Goal: Task Accomplishment & Management: Complete application form

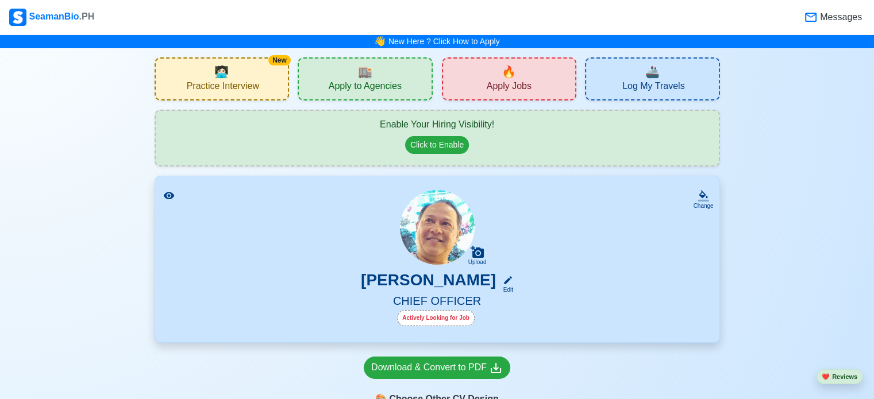
click at [635, 122] on div "Enable Your Hiring Visibility!" at bounding box center [437, 125] width 540 height 14
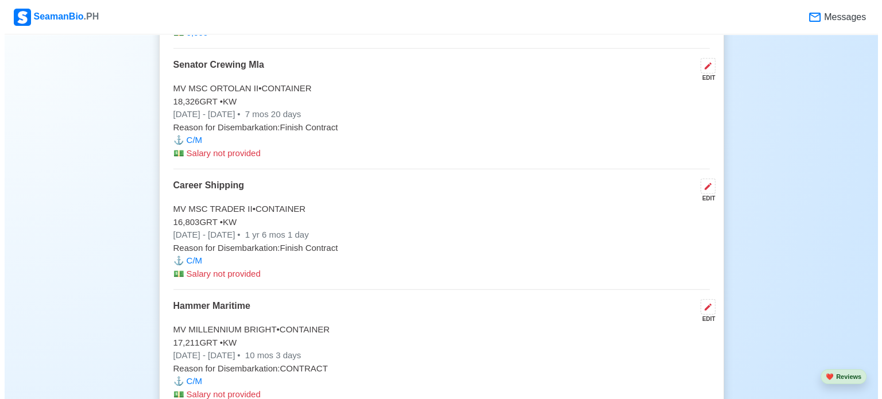
scroll to position [3492, 0]
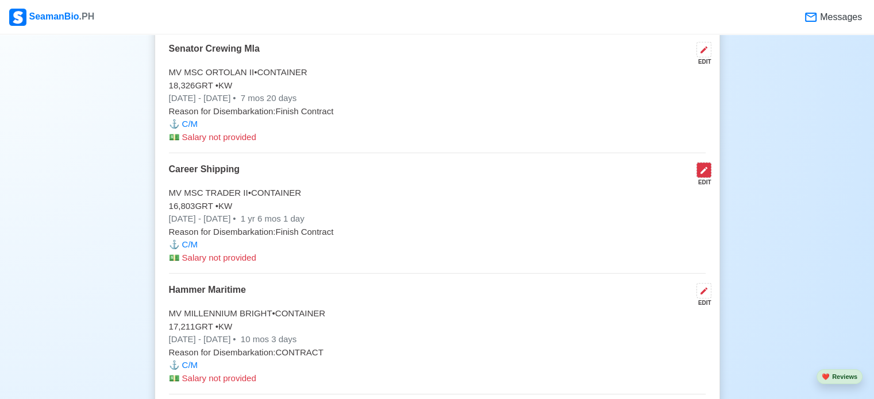
click at [704, 166] on icon at bounding box center [703, 170] width 9 height 9
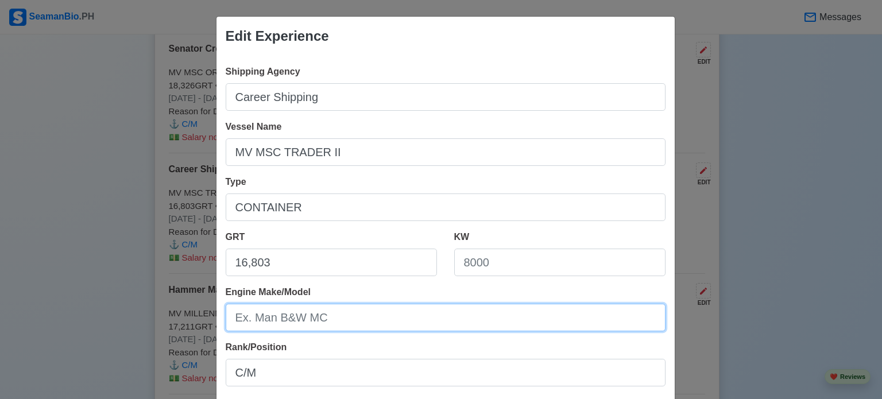
click at [609, 323] on input "Engine Make/Model" at bounding box center [446, 318] width 440 height 28
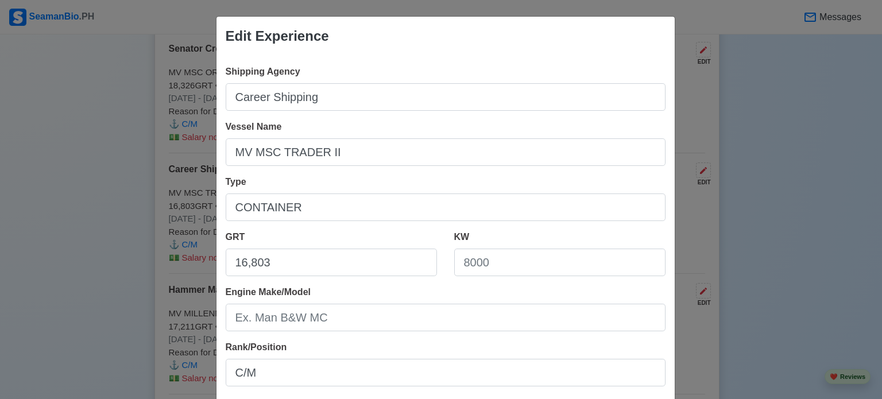
scroll to position [255, 0]
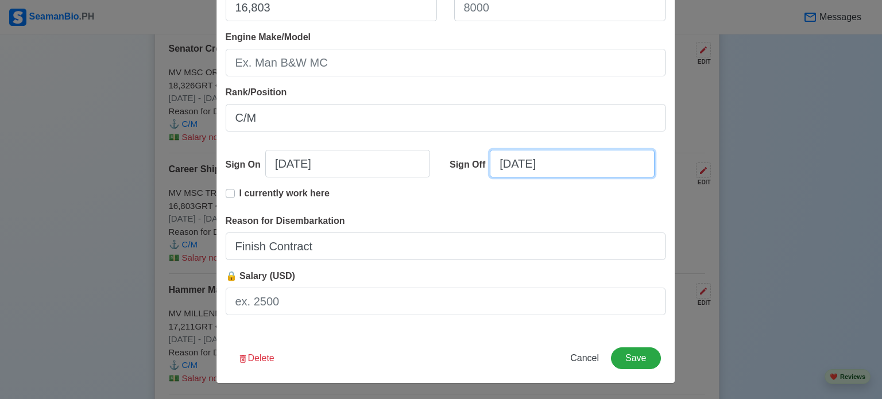
select select "****"
select select "*********"
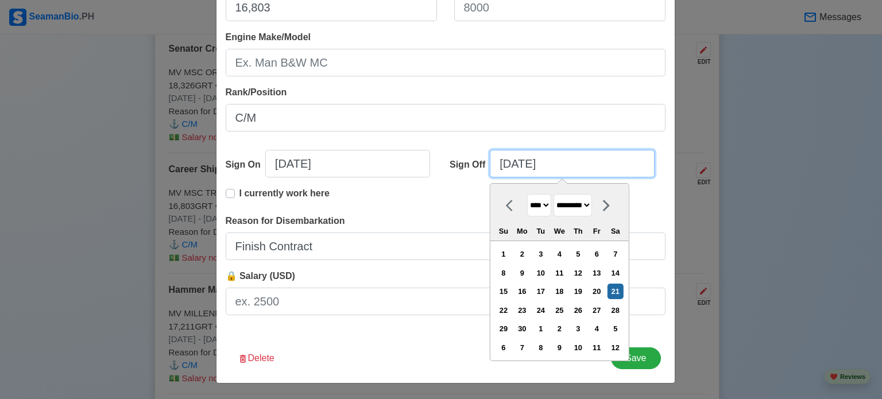
click at [548, 165] on input "[DATE]" at bounding box center [572, 164] width 165 height 28
type input "[DATE]"
select select "****"
type input "[DATE]"
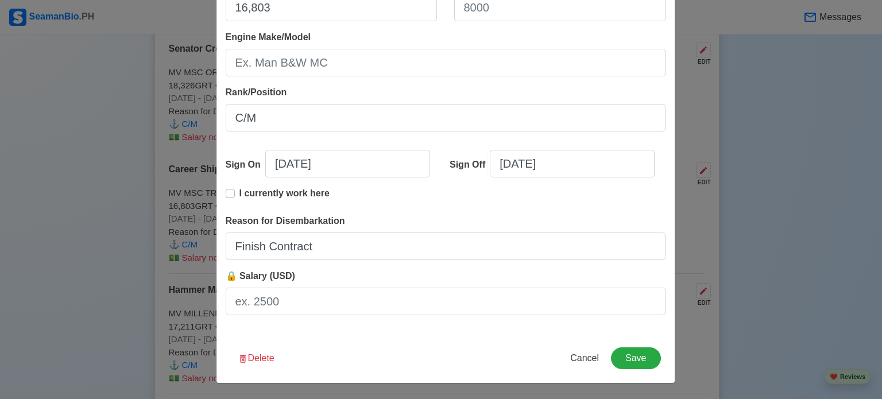
click at [655, 154] on div "Sign Off [DATE]" at bounding box center [553, 168] width 225 height 37
click at [631, 358] on button "Save" at bounding box center [635, 358] width 49 height 22
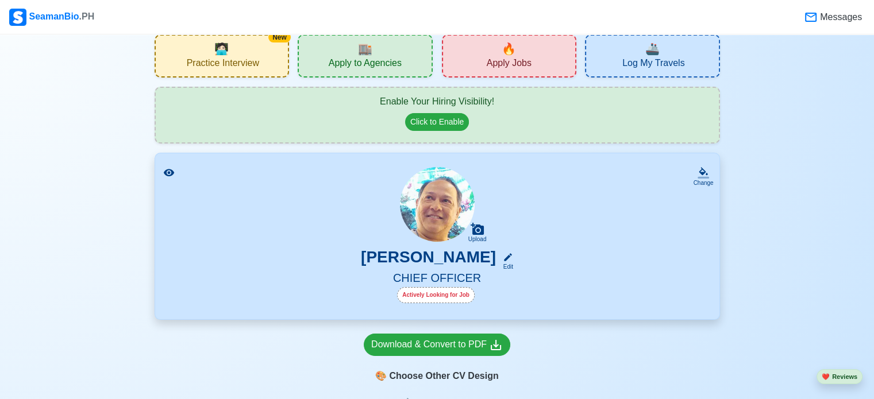
scroll to position [0, 0]
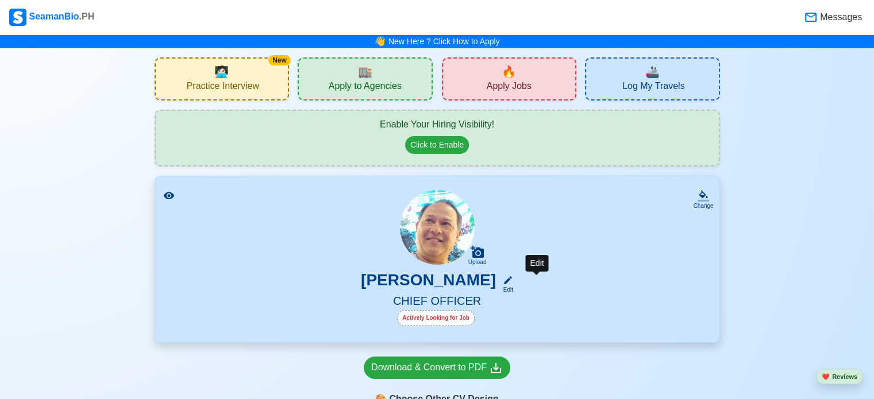
click at [512, 283] on icon at bounding box center [508, 280] width 8 height 8
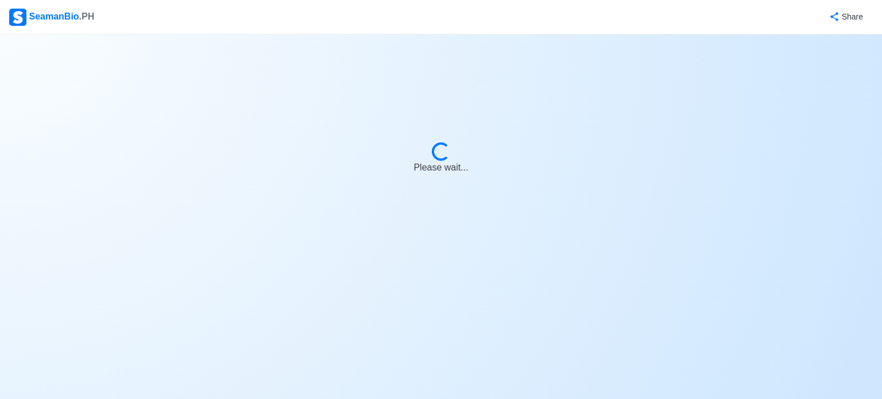
select select "Actively Looking for Job"
select select "Visible for Hiring"
select select "Married"
select select "[DEMOGRAPHIC_DATA]"
select select "PH"
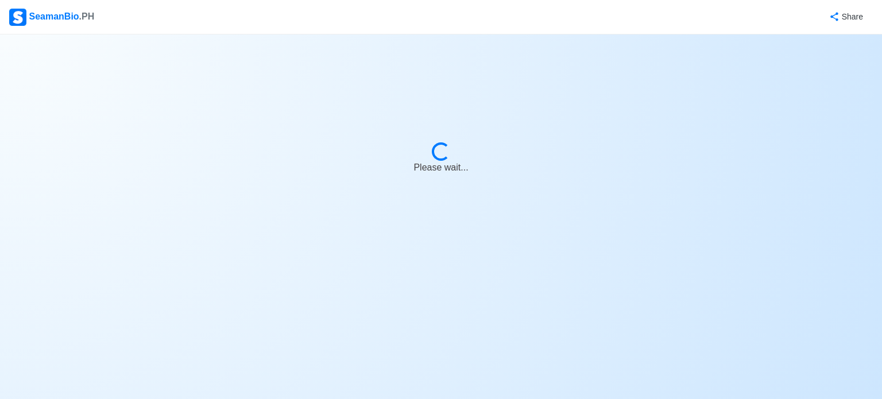
select select "9"
select select "1"
select select "4102416000000"
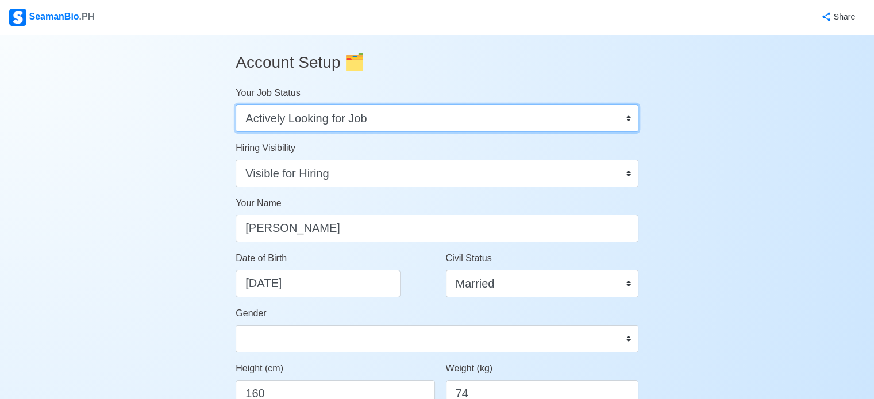
click at [626, 115] on select "Onboard Actively Looking for Job Not Looking for Job" at bounding box center [436, 119] width 403 height 28
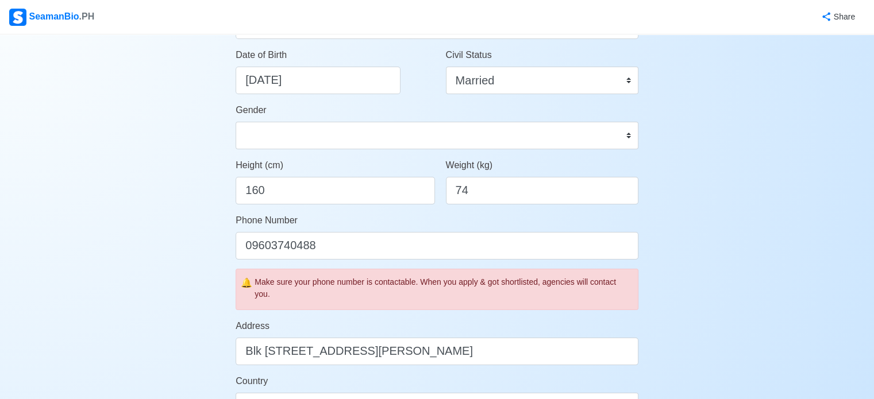
scroll to position [207, 0]
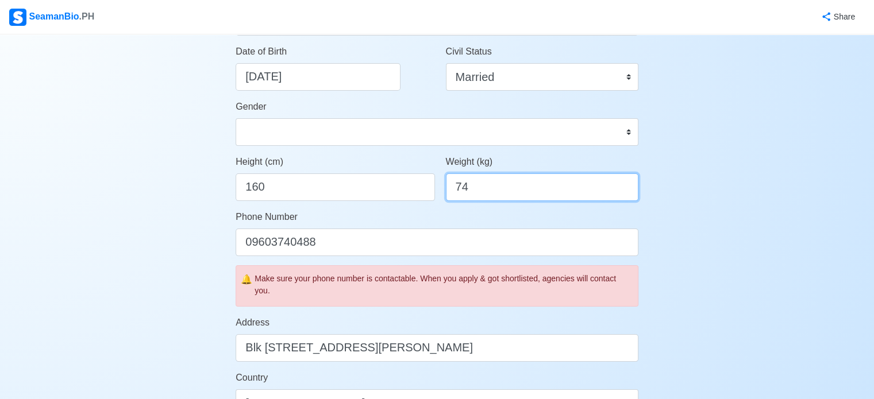
click at [512, 190] on input "74" at bounding box center [542, 187] width 192 height 28
type input "70"
click at [735, 155] on div "Account Setup 🗂️ Your Job Status Onboard Actively Looking for Job Not Looking f…" at bounding box center [437, 352] width 874 height 1048
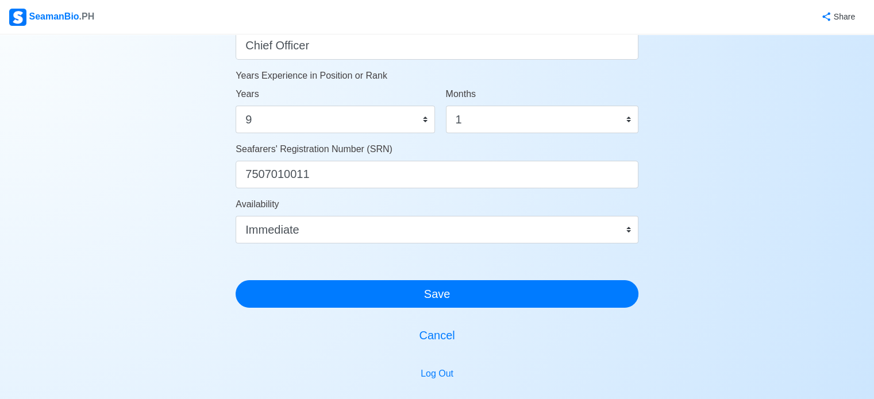
scroll to position [620, 0]
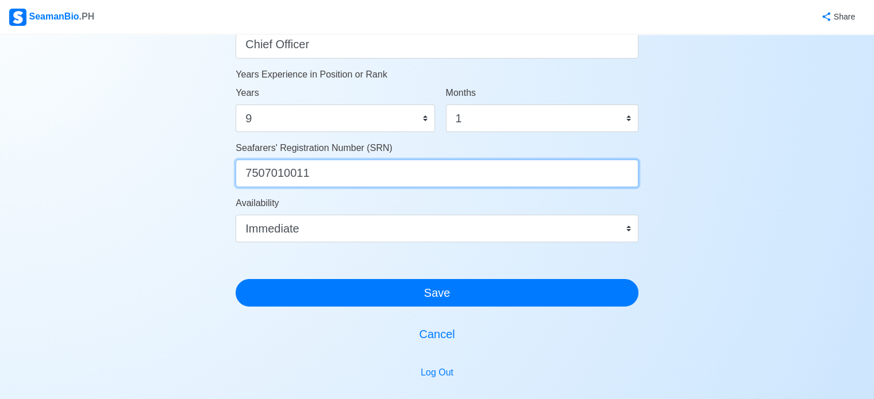
click at [427, 173] on input "7507010011" at bounding box center [436, 174] width 403 height 28
type input "7"
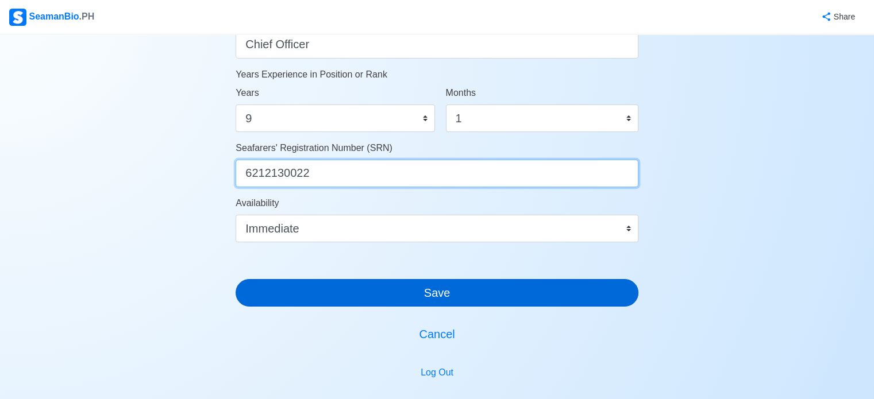
type input "6212130022"
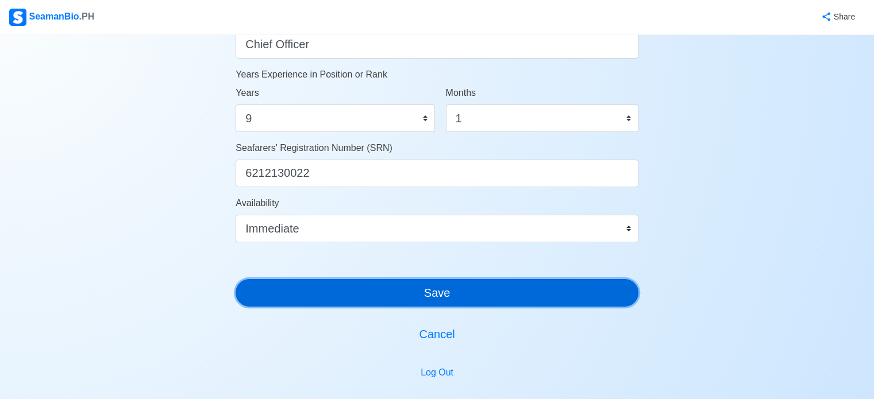
click at [442, 289] on button "Save" at bounding box center [436, 293] width 403 height 28
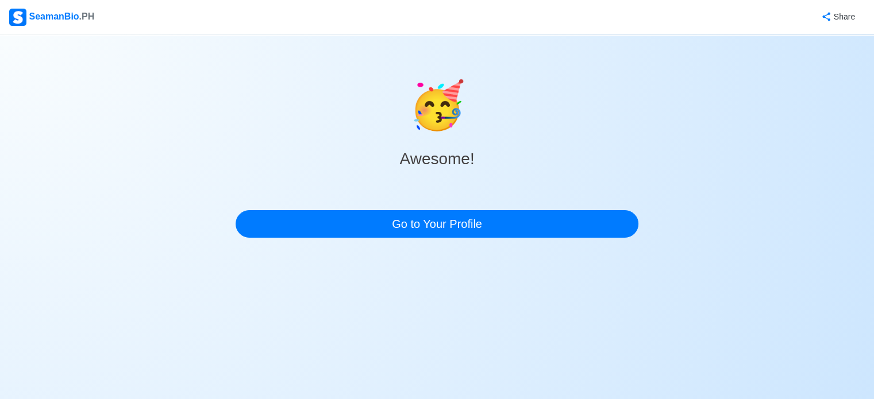
scroll to position [0, 0]
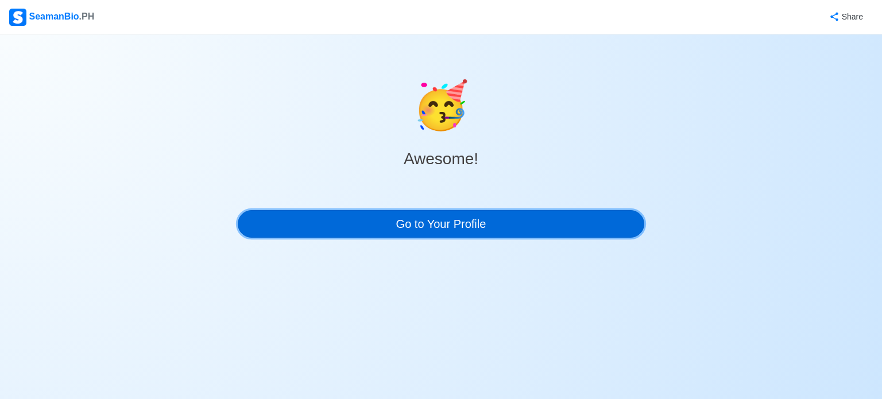
click at [450, 225] on link "Go to Your Profile" at bounding box center [441, 224] width 407 height 28
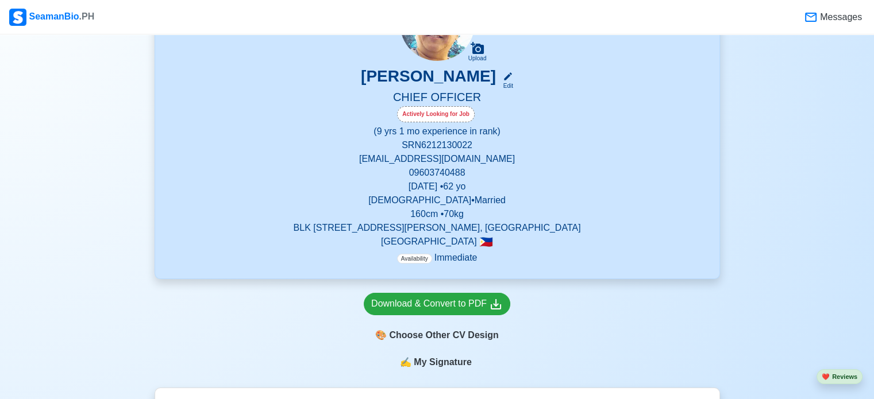
scroll to position [161, 0]
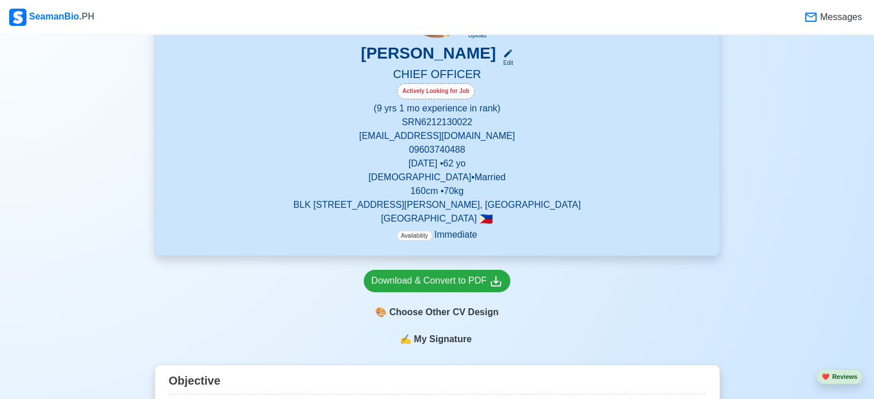
click at [440, 342] on span "My Signature" at bounding box center [442, 340] width 62 height 14
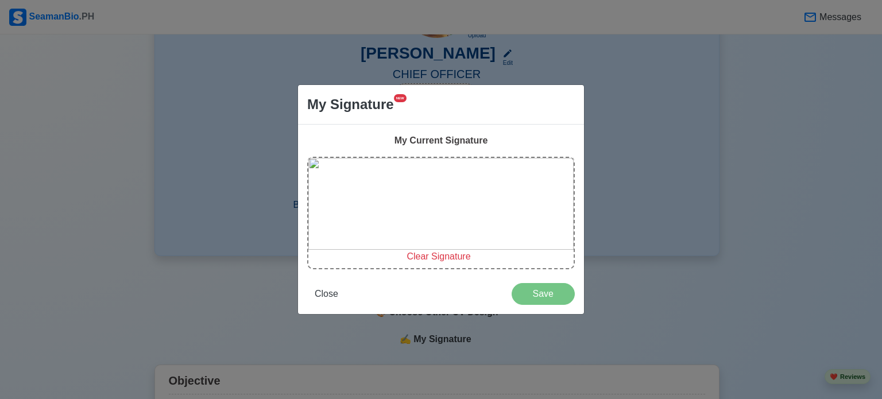
click at [439, 259] on span "Clear Signature" at bounding box center [439, 257] width 64 height 10
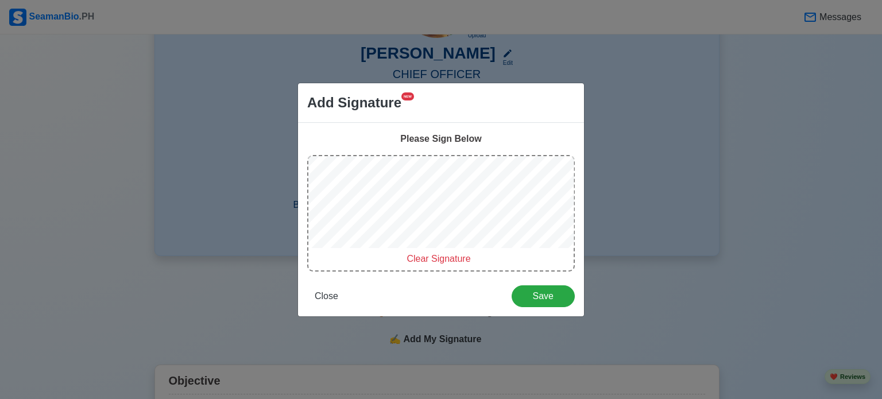
click at [462, 258] on span "Clear Signature" at bounding box center [439, 259] width 64 height 10
click at [443, 261] on span "Clear Signature" at bounding box center [439, 259] width 64 height 10
click at [536, 298] on span "Save" at bounding box center [543, 296] width 48 height 10
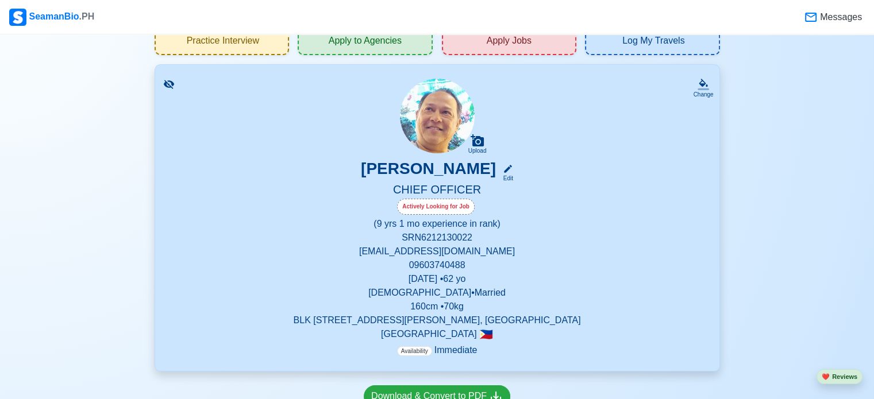
scroll to position [0, 0]
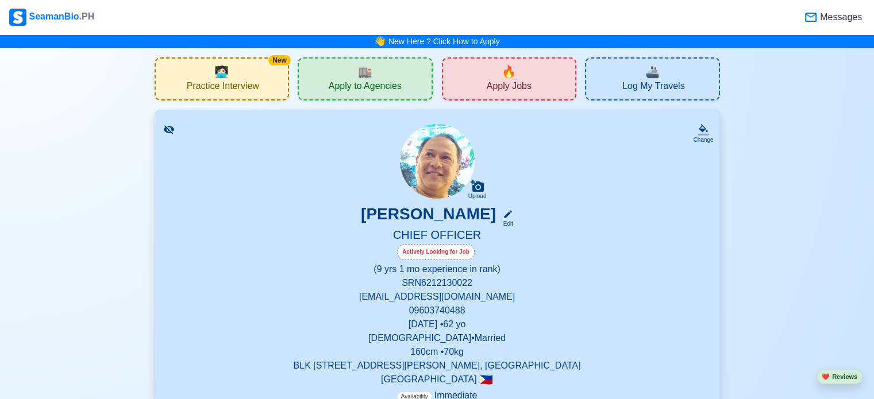
click at [643, 86] on span "Log My Travels" at bounding box center [653, 87] width 62 height 14
click at [507, 85] on span "Apply Jobs" at bounding box center [508, 87] width 45 height 14
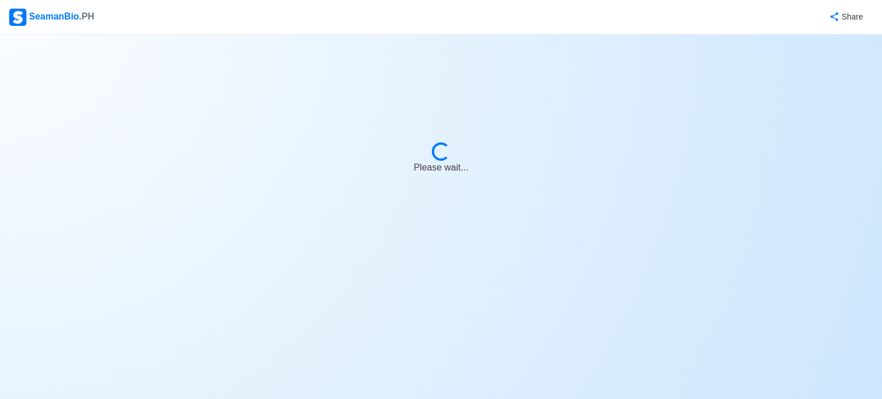
select select "Chief Officer"
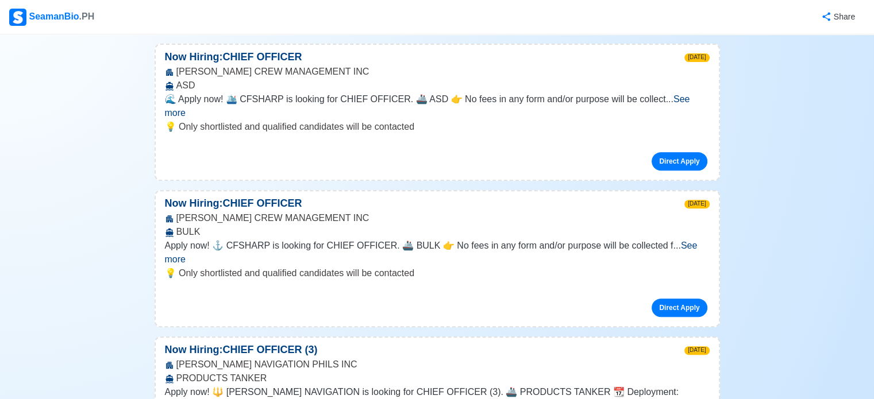
scroll to position [4778, 0]
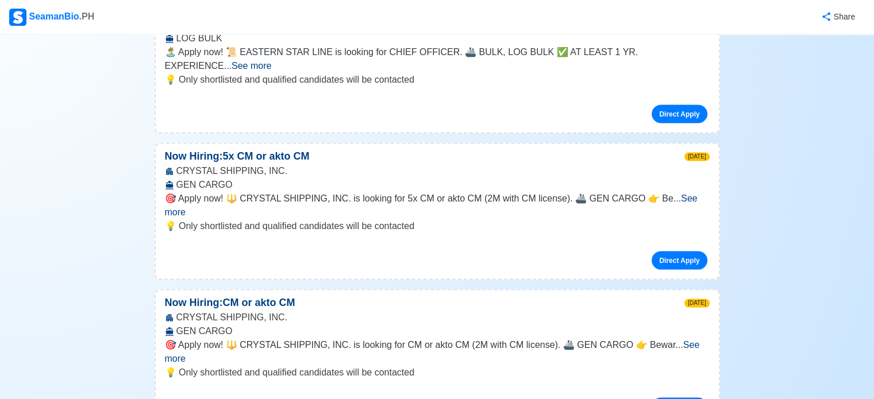
scroll to position [6662, 0]
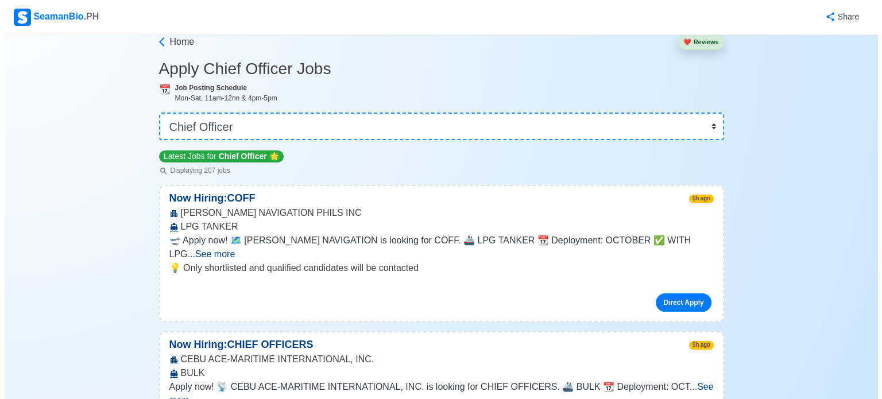
scroll to position [0, 0]
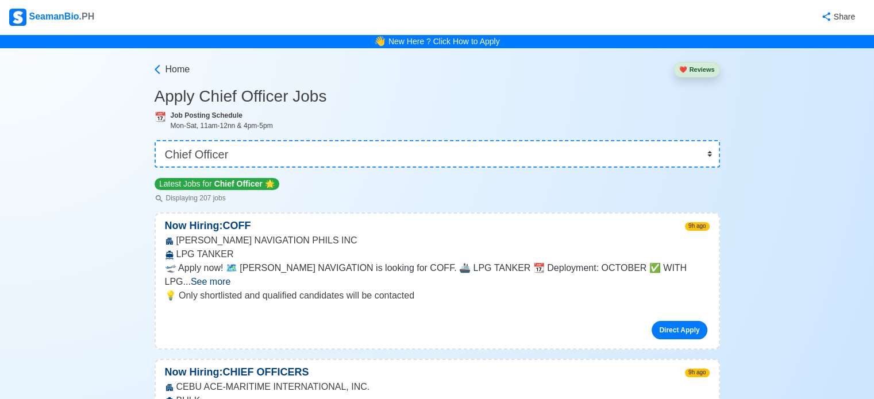
click at [701, 71] on button "❤️ Reviews" at bounding box center [696, 70] width 46 height 16
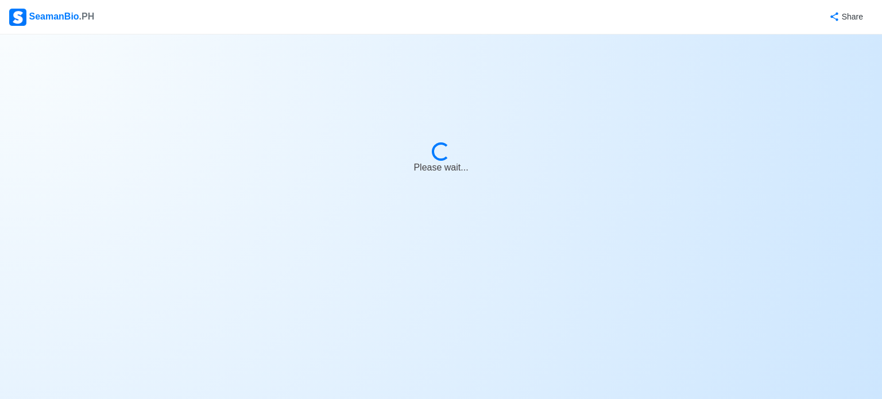
select select "Chief Officer"
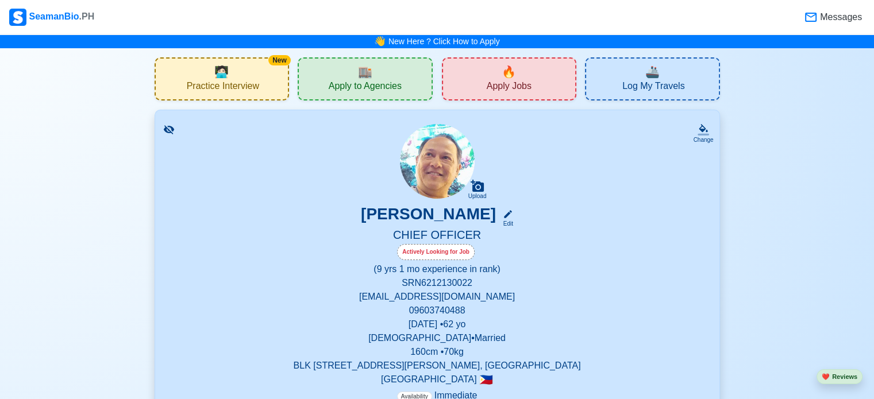
click at [168, 130] on icon at bounding box center [168, 129] width 11 height 11
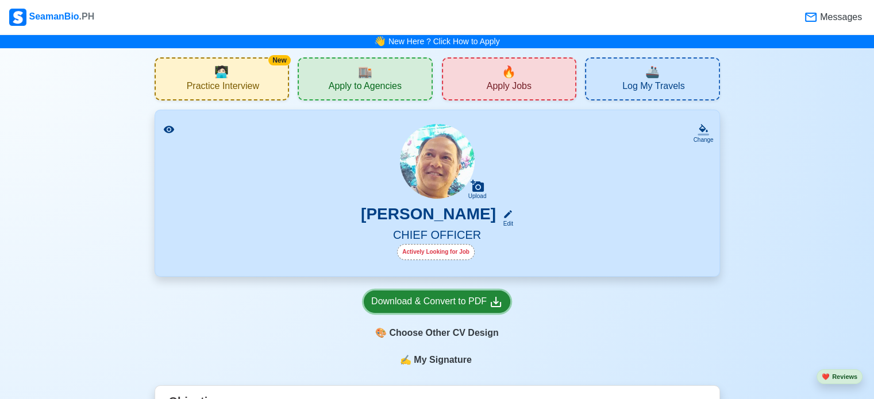
click at [473, 303] on div "Download & Convert to PDF" at bounding box center [437, 302] width 132 height 14
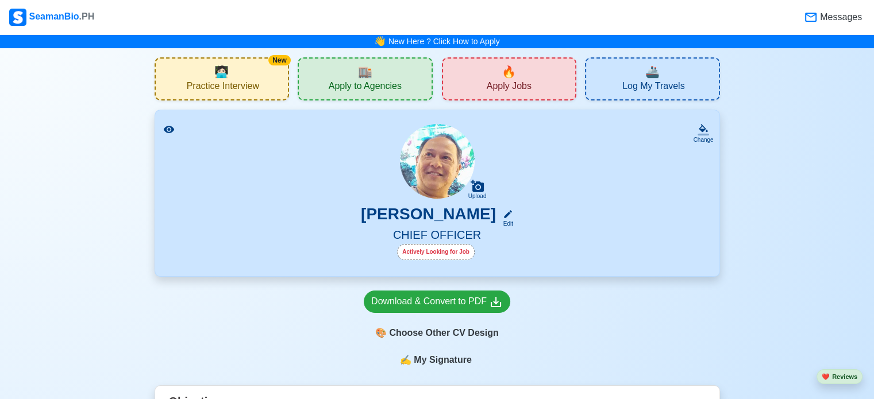
click at [363, 65] on span "🏬" at bounding box center [365, 71] width 14 height 17
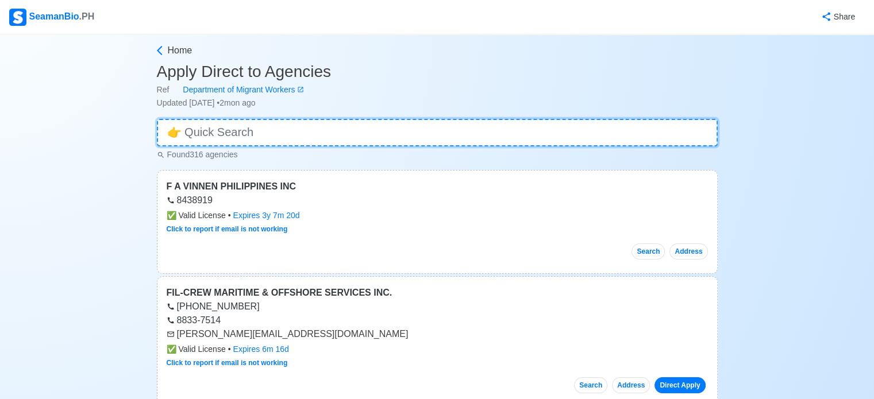
click at [218, 136] on input at bounding box center [437, 133] width 561 height 28
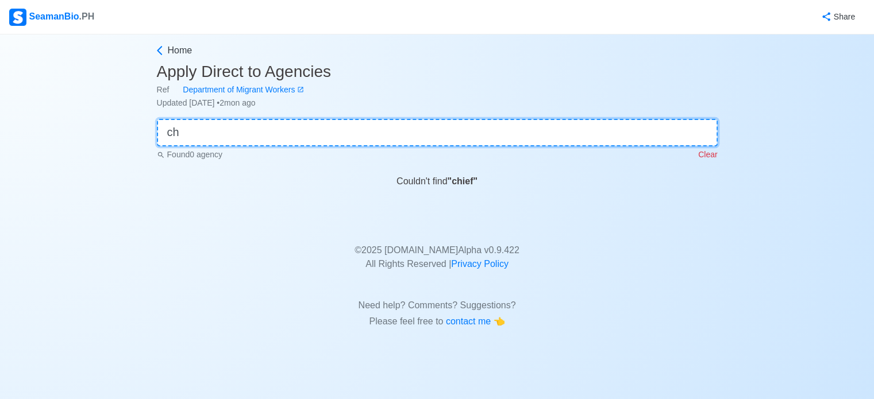
type input "c"
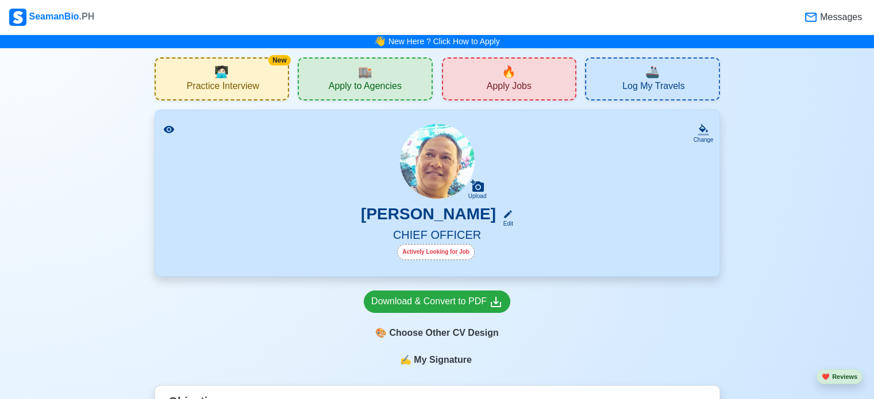
click at [234, 86] on span "Practice Interview" at bounding box center [223, 87] width 72 height 14
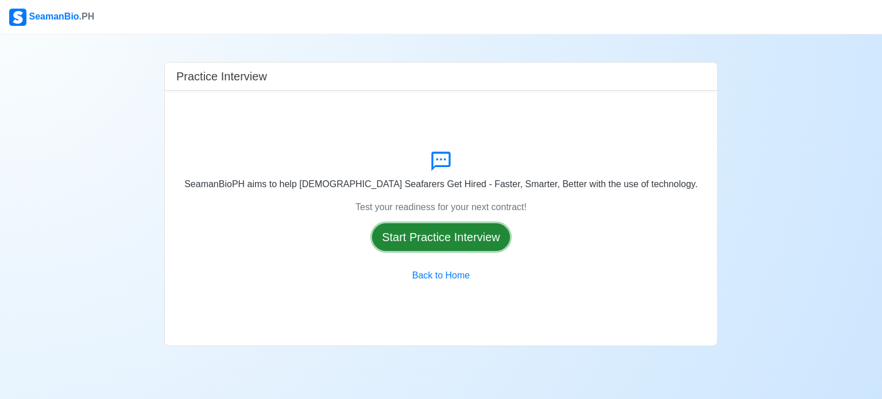
click at [436, 242] on button "Start Practice Interview" at bounding box center [441, 237] width 138 height 28
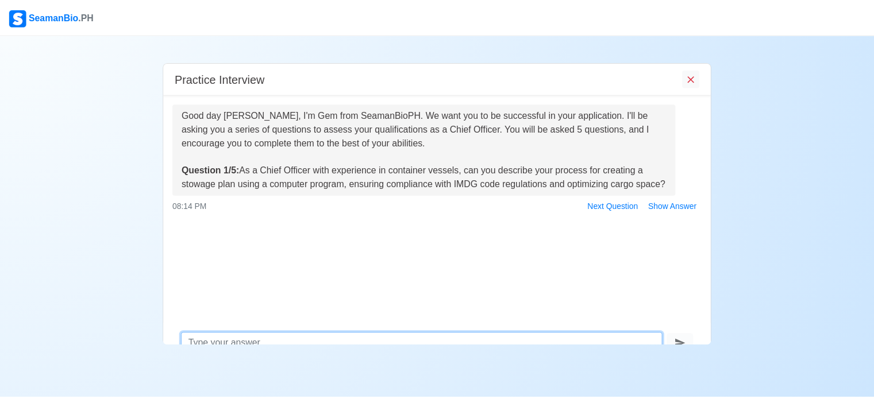
scroll to position [19, 0]
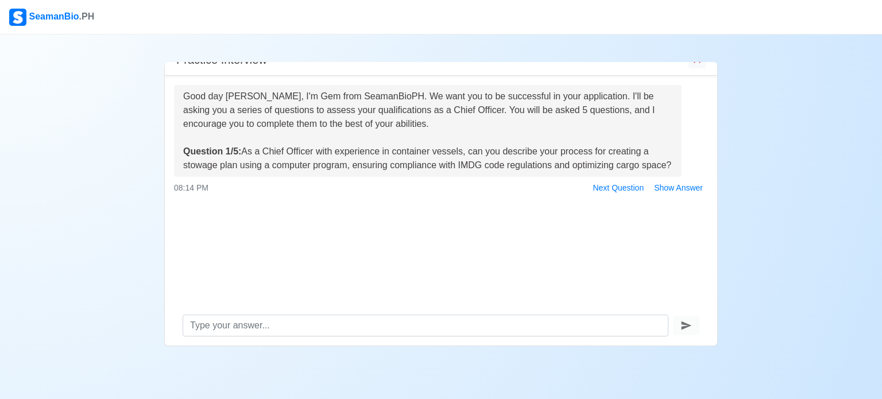
click at [826, 133] on div "Practice Interview Good day [PERSON_NAME], I'm Gem from SeamanBioPH. We want yo…" at bounding box center [441, 190] width 882 height 312
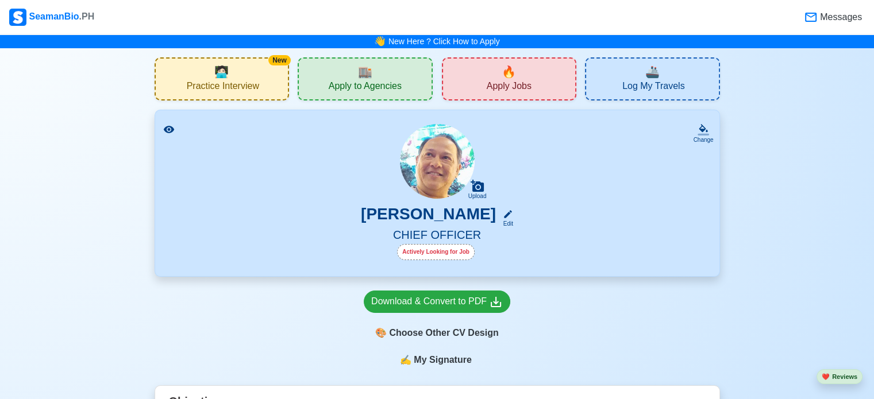
click at [522, 79] on div "🔥 Apply Jobs" at bounding box center [509, 78] width 135 height 43
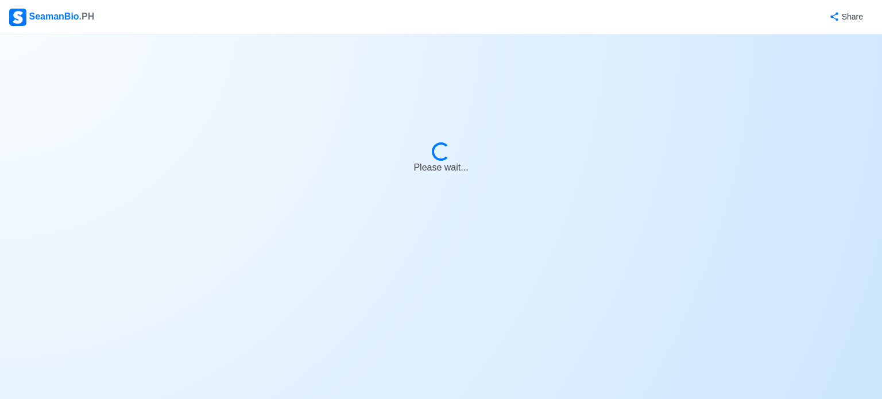
select select "Chief Officer"
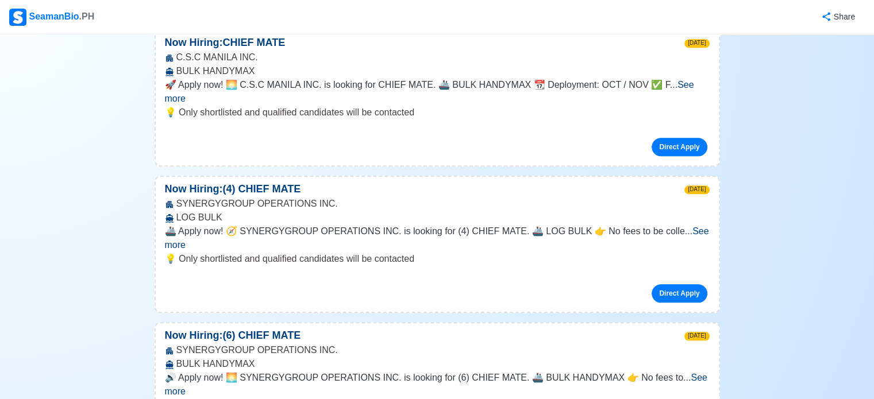
scroll to position [1218, 0]
